Goal: Task Accomplishment & Management: Use online tool/utility

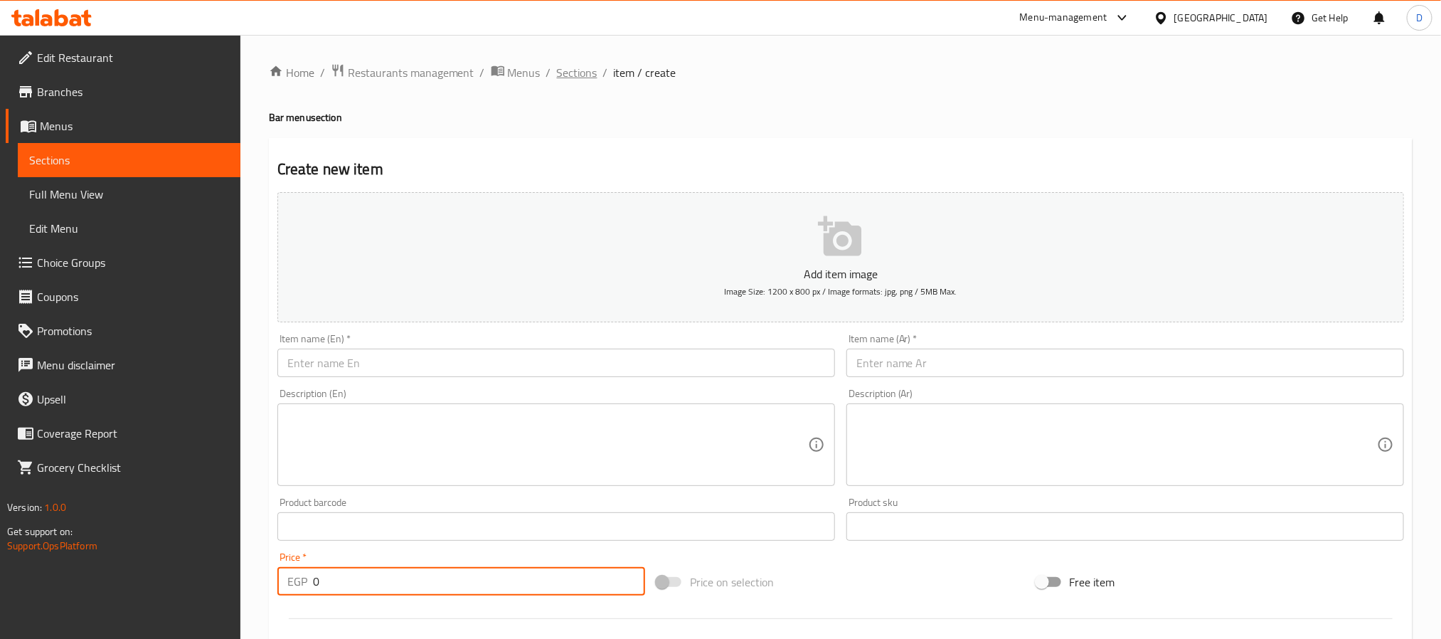
click at [576, 71] on span "Sections" at bounding box center [577, 72] width 41 height 17
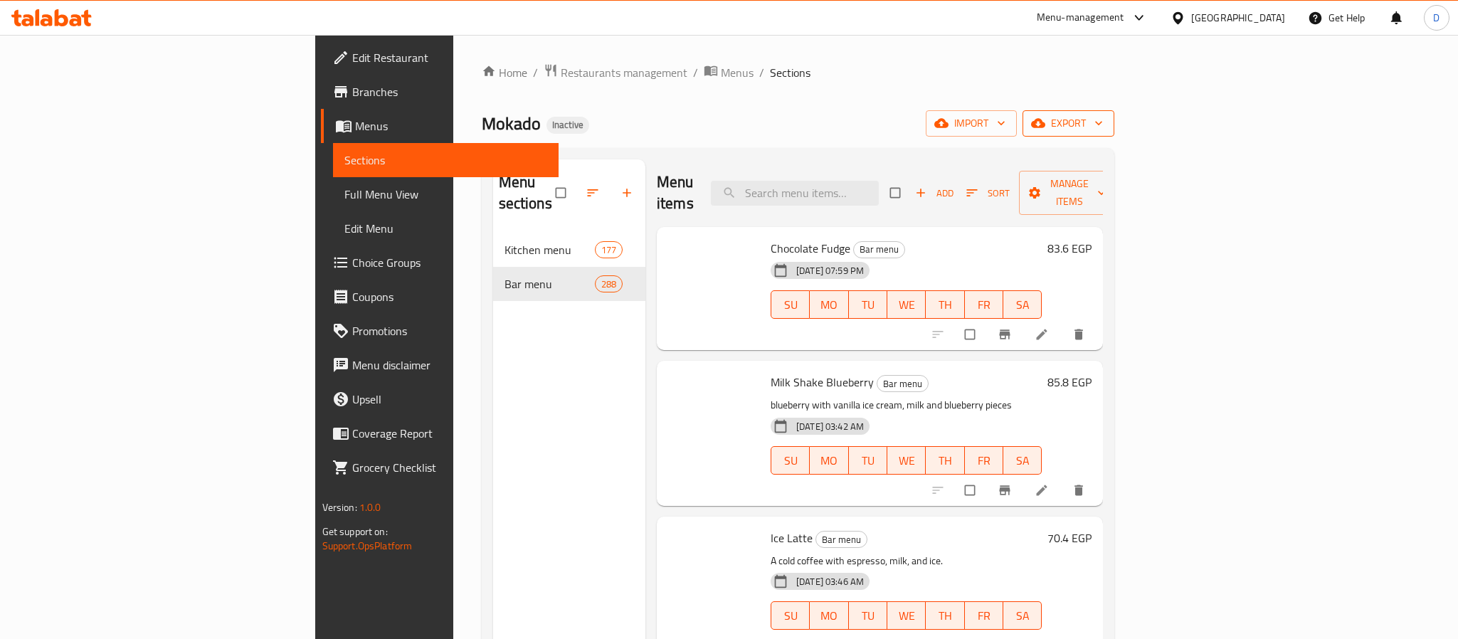
click at [1106, 120] on icon "button" at bounding box center [1098, 123] width 14 height 14
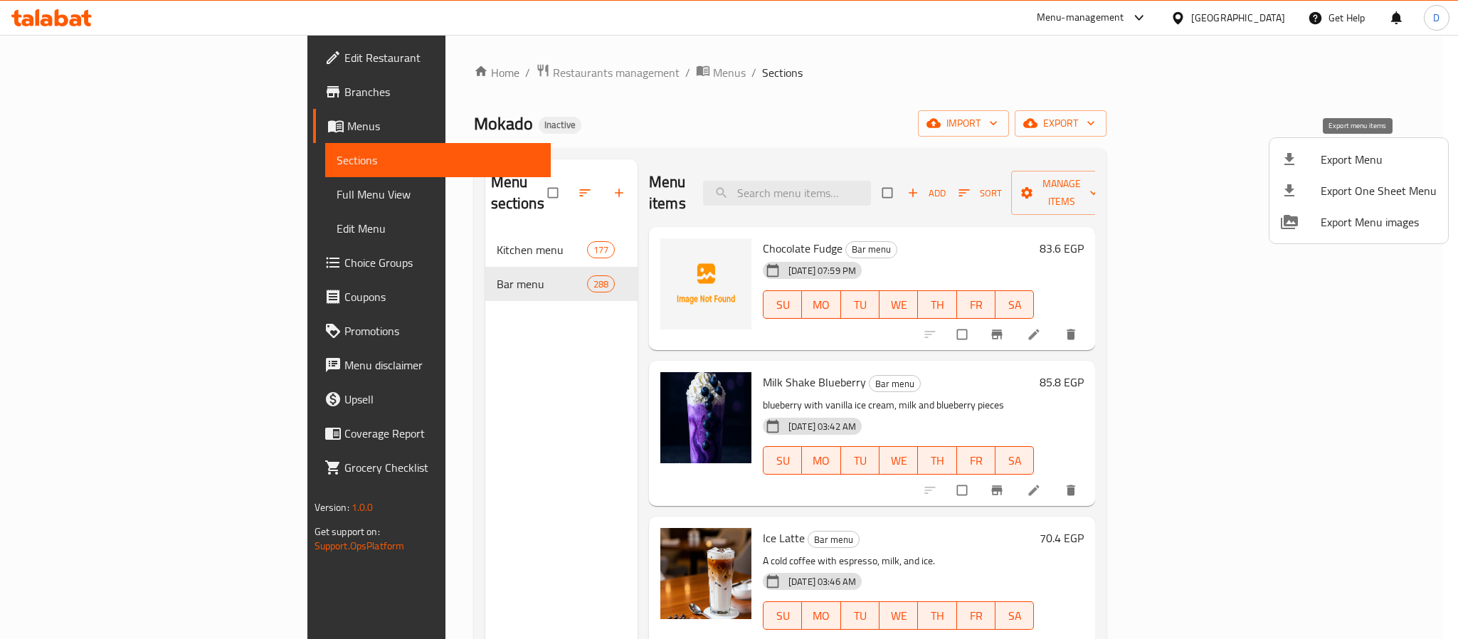
click at [1367, 151] on span "Export Menu" at bounding box center [1379, 159] width 116 height 17
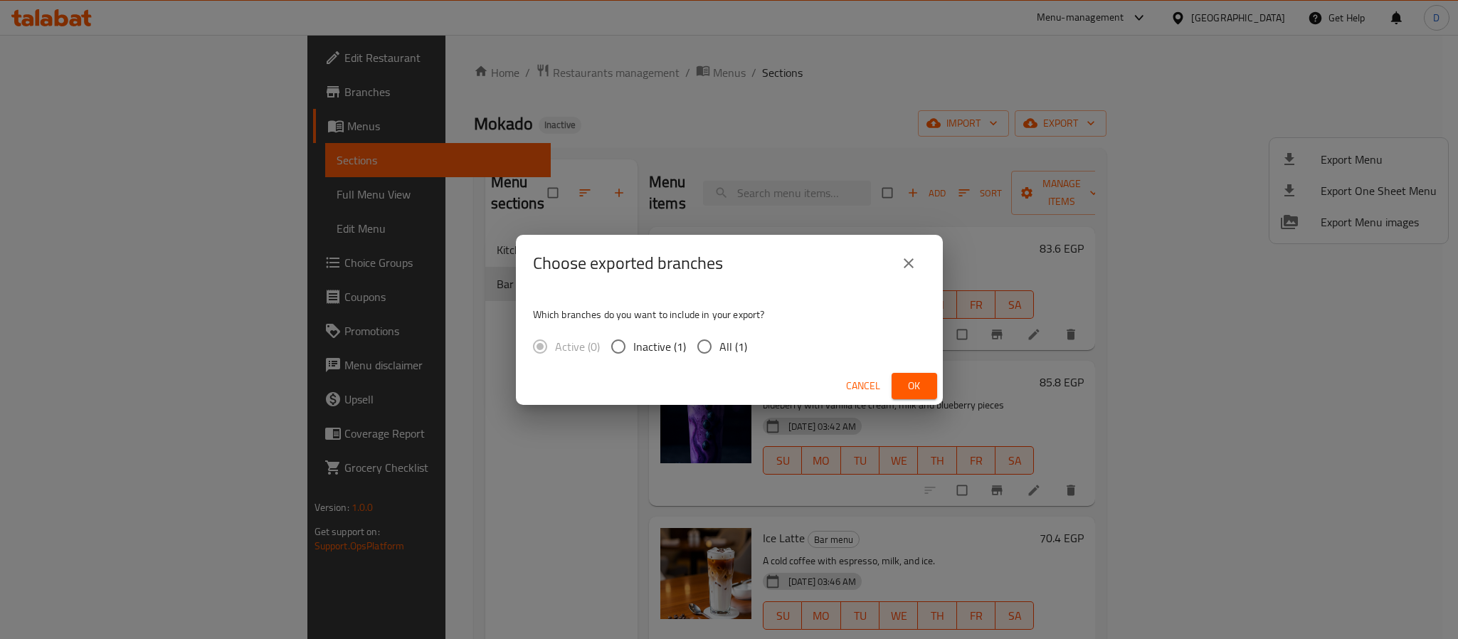
click at [923, 379] on span "Ok" at bounding box center [914, 386] width 23 height 18
